Goal: Use online tool/utility: Utilize a website feature to perform a specific function

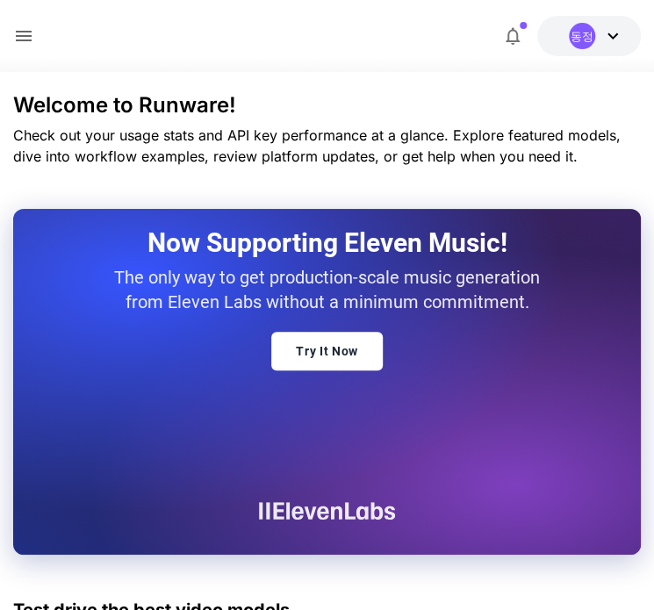
click at [30, 30] on icon at bounding box center [23, 35] width 21 height 21
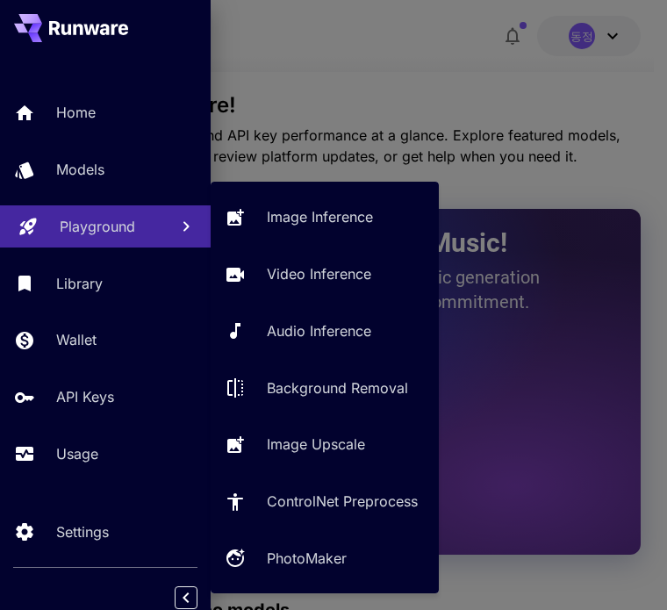
click at [88, 227] on p "Playground" at bounding box center [97, 226] width 75 height 21
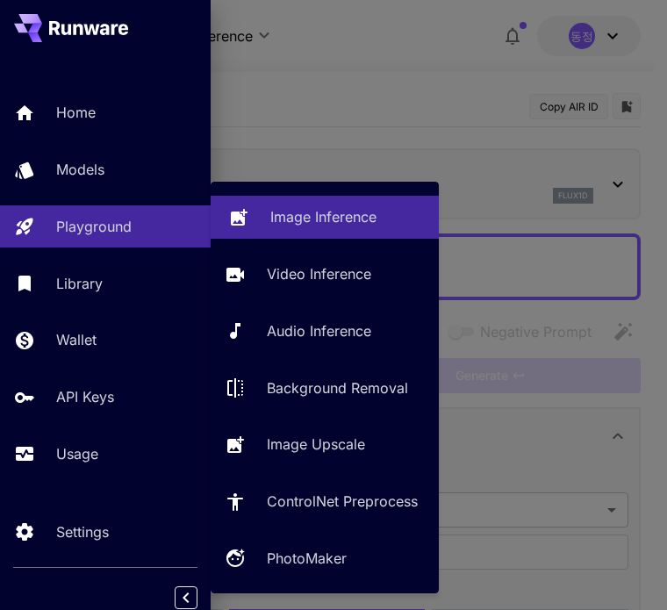
click at [293, 222] on p "Image Inference" at bounding box center [323, 216] width 106 height 21
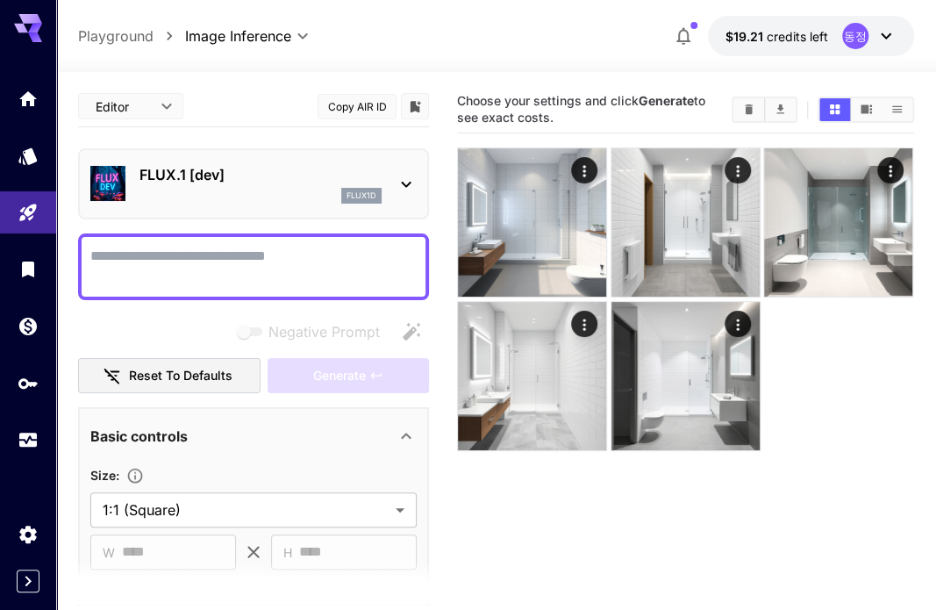
click at [402, 182] on icon at bounding box center [406, 185] width 10 height 6
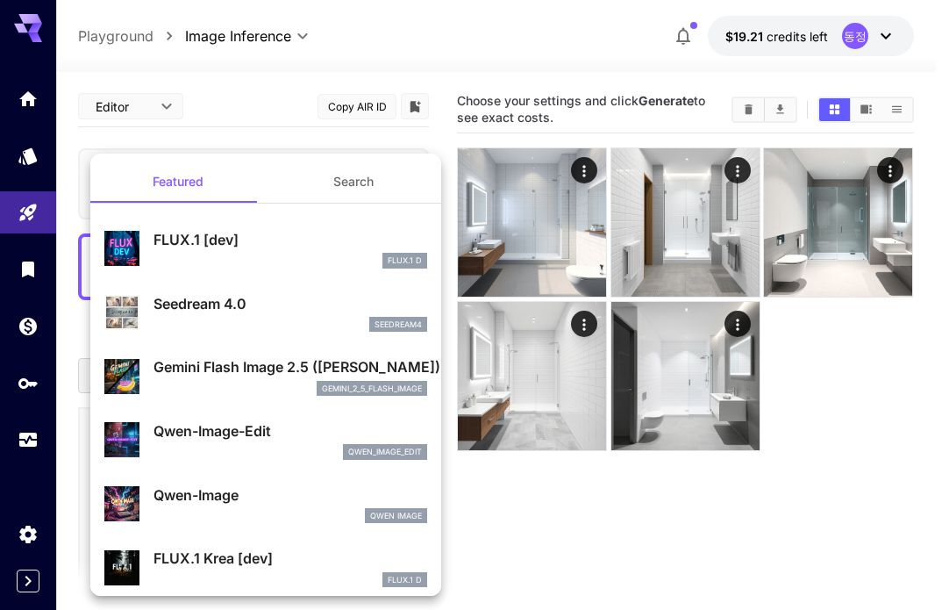
click at [247, 359] on p "Gemini Flash Image 2.5 ([PERSON_NAME])" at bounding box center [291, 366] width 274 height 21
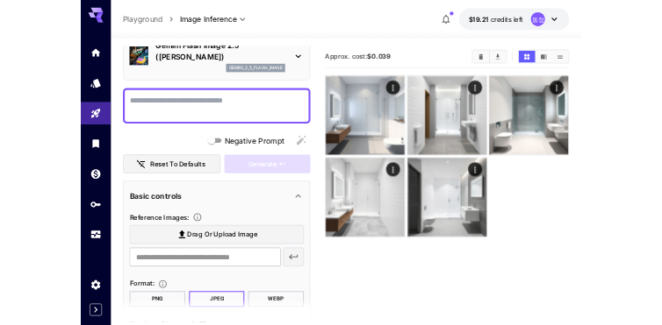
scroll to position [88, 0]
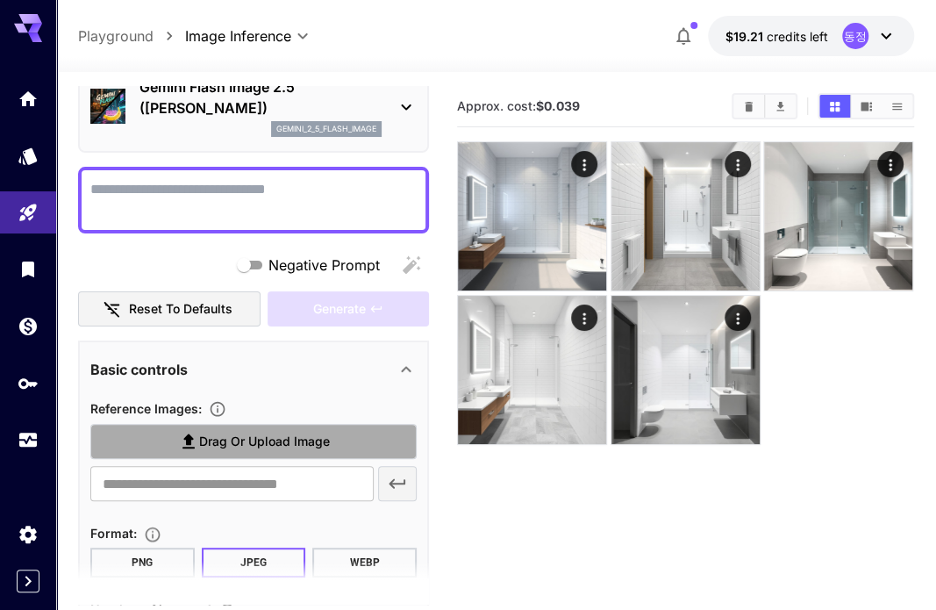
click at [318, 445] on span "Drag or upload image" at bounding box center [264, 442] width 131 height 22
click at [0, 0] on input "Drag or upload image" at bounding box center [0, 0] width 0 height 0
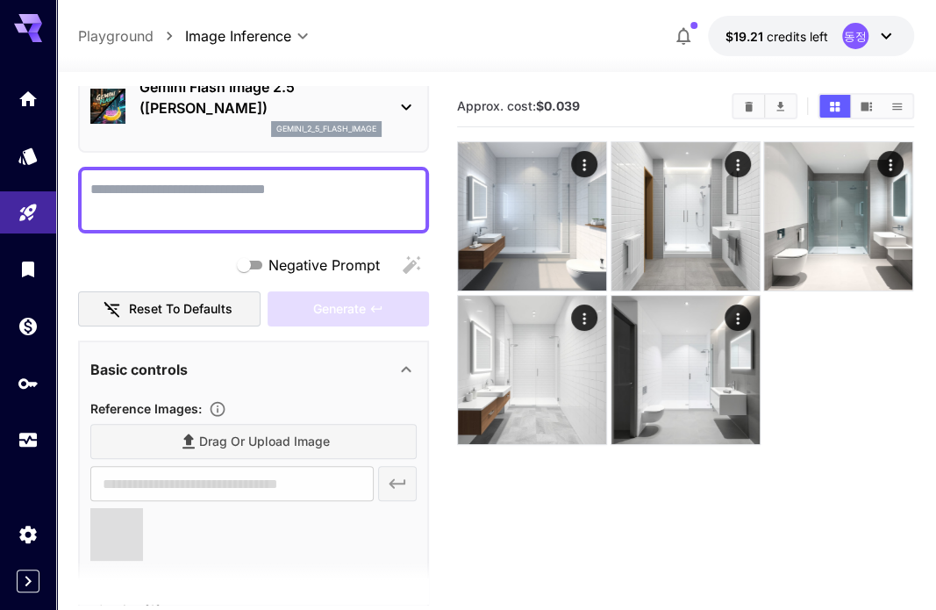
click at [268, 204] on textarea "Negative Prompt" at bounding box center [253, 200] width 326 height 42
type input "**********"
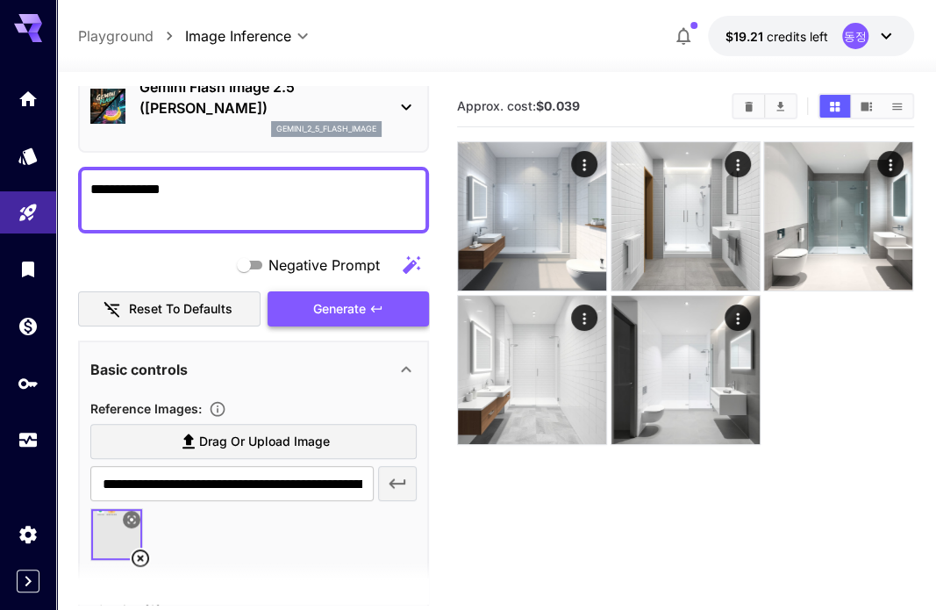
type textarea "**********"
click at [316, 311] on span "Generate" at bounding box center [339, 309] width 53 height 22
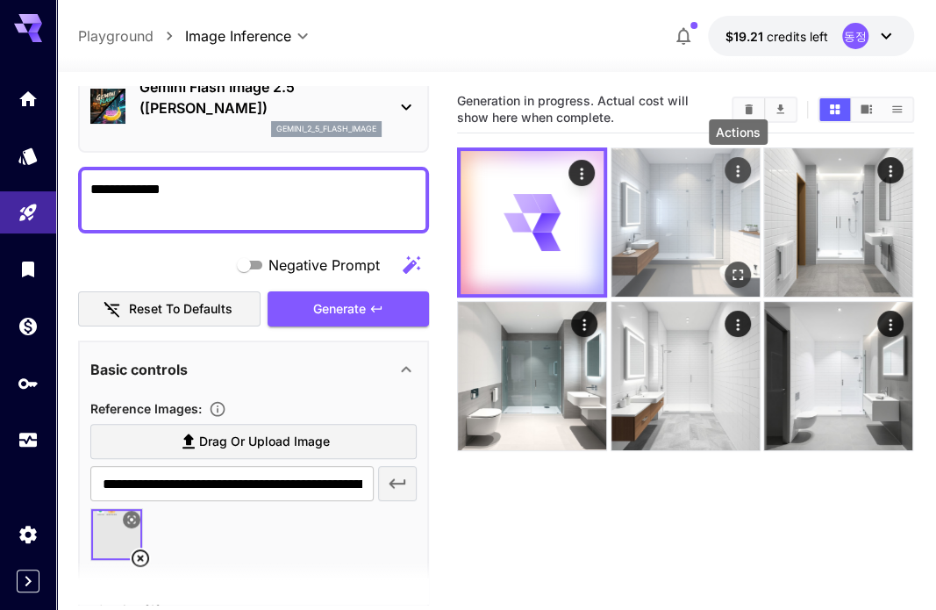
click at [666, 175] on icon "Actions" at bounding box center [738, 170] width 3 height 11
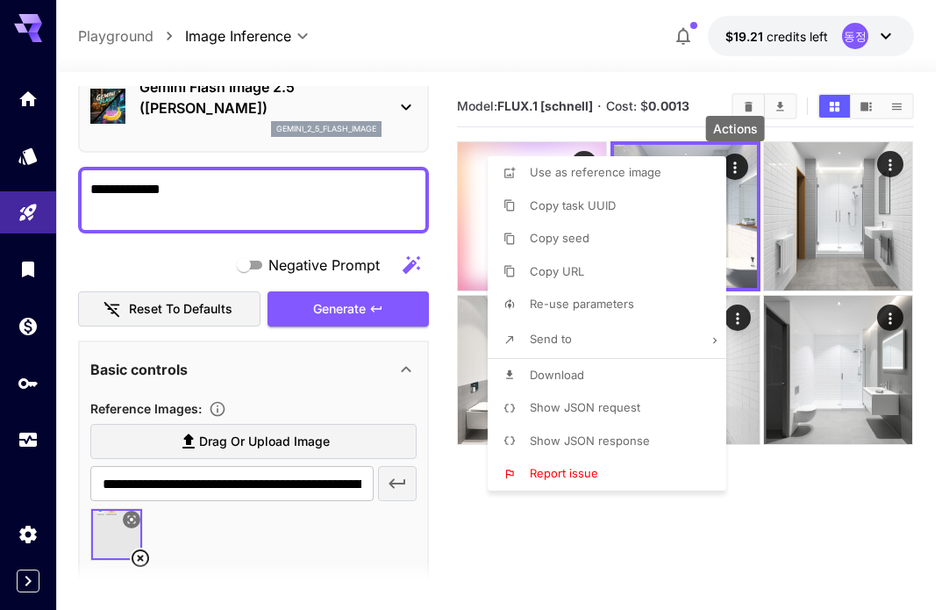
click at [666, 515] on div at bounding box center [474, 305] width 949 height 610
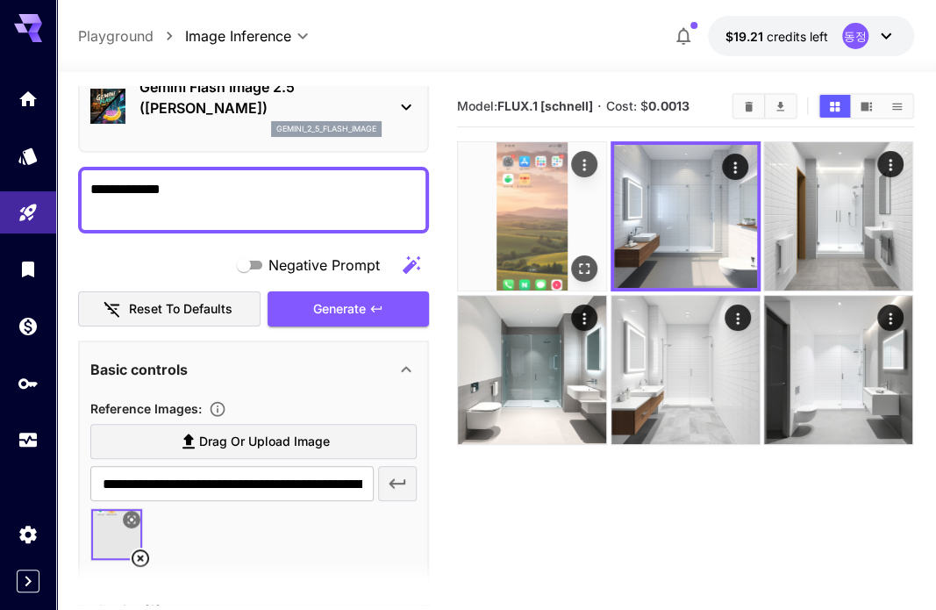
click at [547, 218] on img at bounding box center [532, 216] width 148 height 148
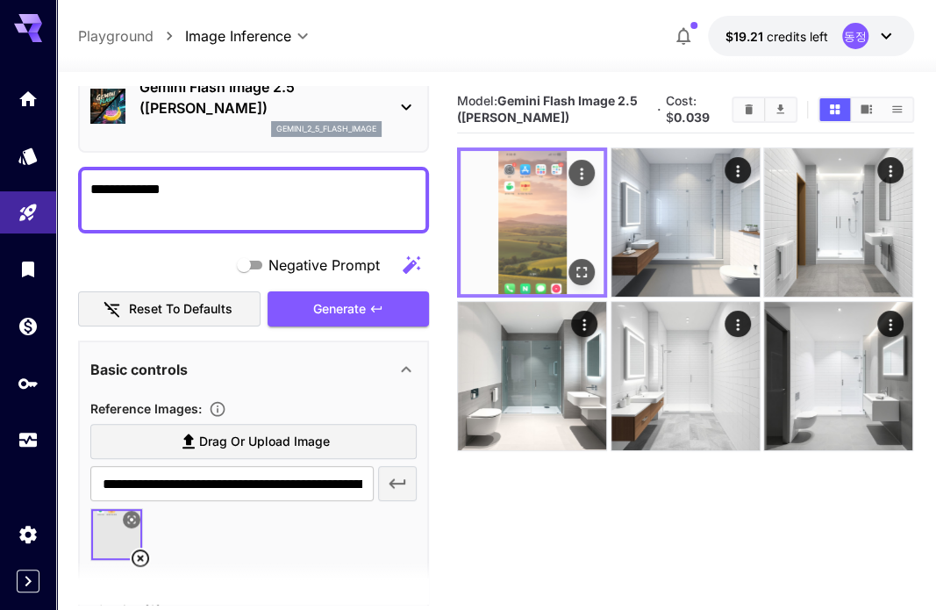
click at [582, 264] on icon "Open in fullscreen" at bounding box center [583, 273] width 18 height 18
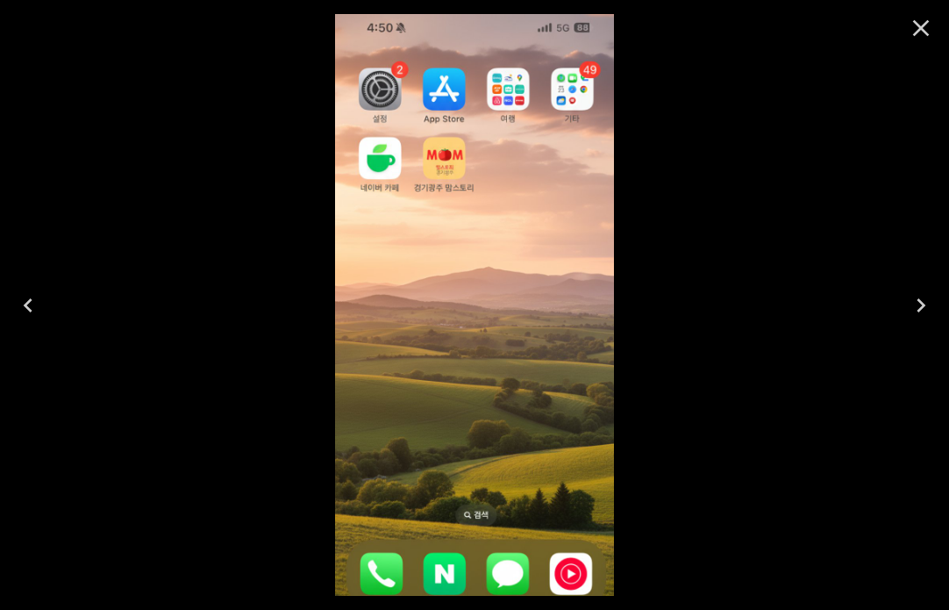
click at [622, 609] on html "**********" at bounding box center [474, 374] width 949 height 748
click at [666, 25] on icon "Close" at bounding box center [921, 28] width 28 height 28
